Goal: Information Seeking & Learning: Learn about a topic

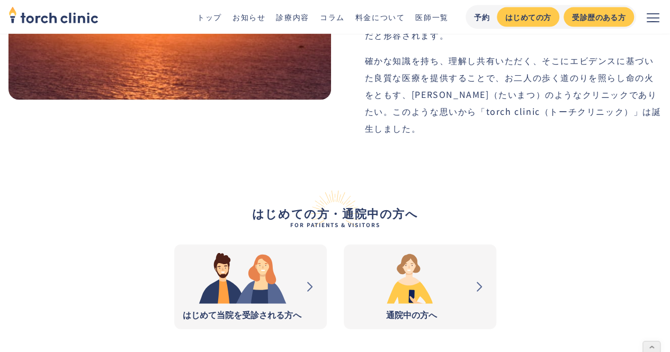
scroll to position [1083, 0]
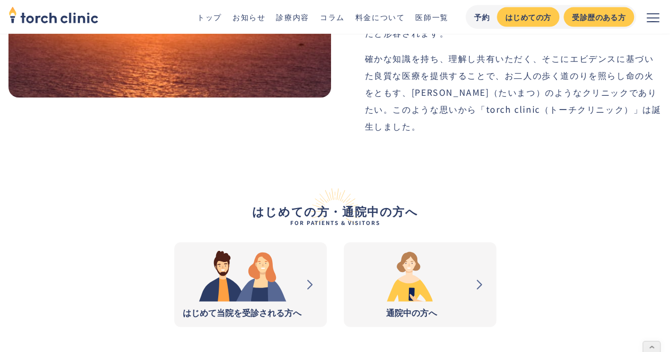
click at [266, 251] on img at bounding box center [242, 276] width 119 height 51
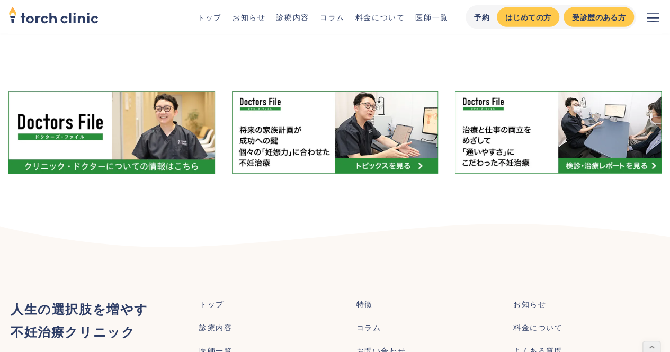
scroll to position [5680, 0]
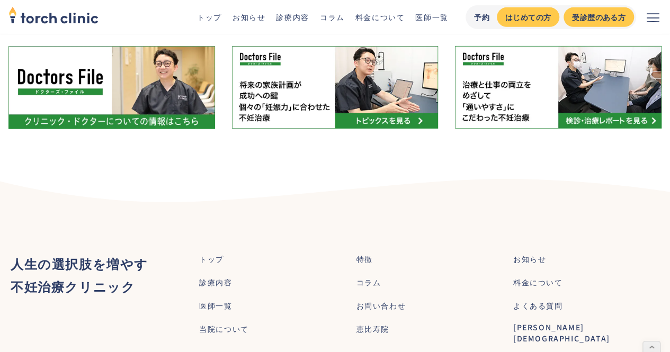
click at [554, 277] on div "料金について" at bounding box center [539, 282] width 50 height 11
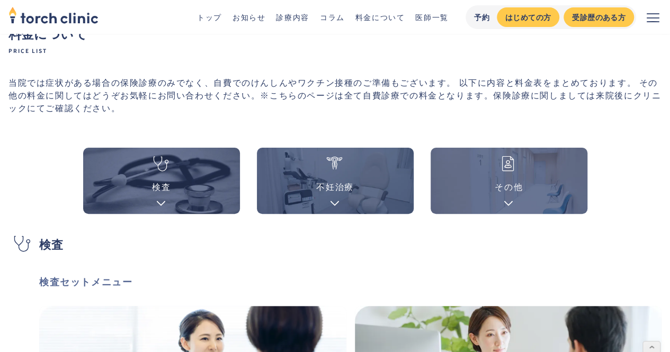
scroll to position [42, 0]
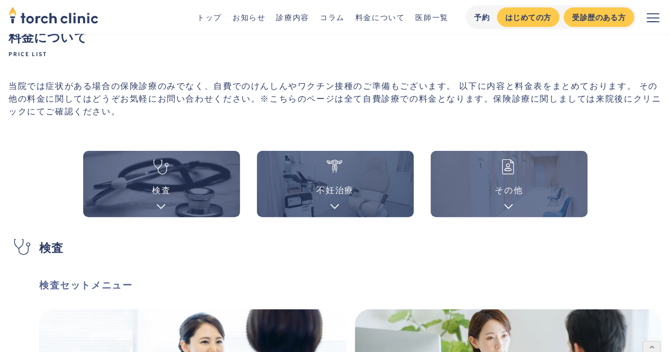
click at [500, 193] on div "その他" at bounding box center [509, 189] width 28 height 13
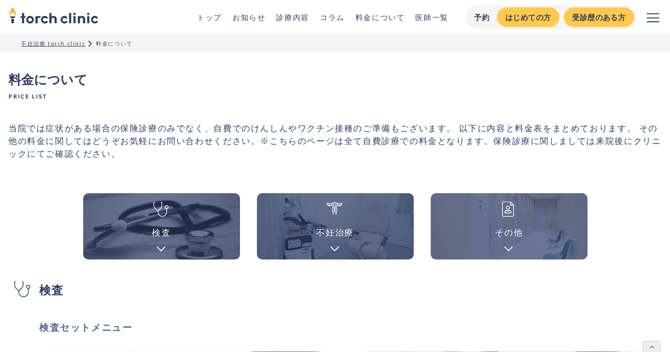
click at [299, 19] on link "診療内容" at bounding box center [292, 17] width 33 height 11
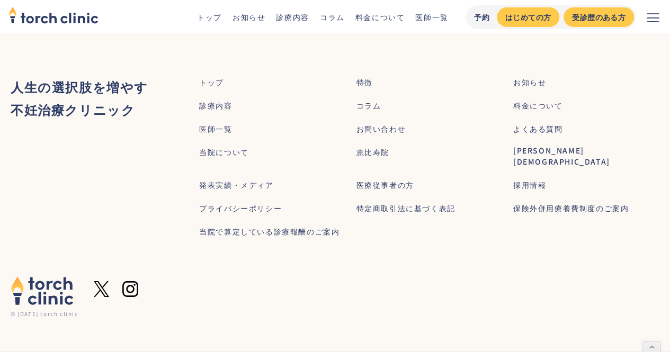
scroll to position [1881, 0]
